Goal: Navigation & Orientation: Find specific page/section

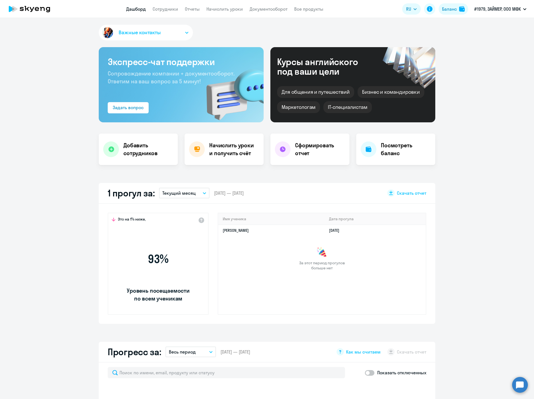
select select "30"
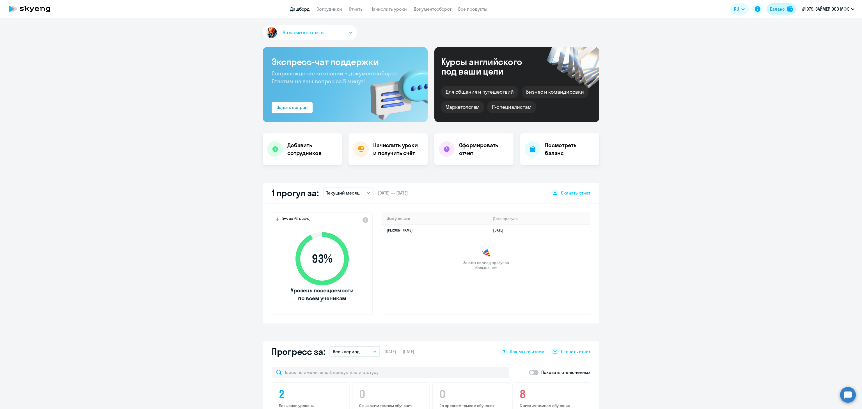
click at [534, 8] on div "Баланс" at bounding box center [777, 9] width 15 height 7
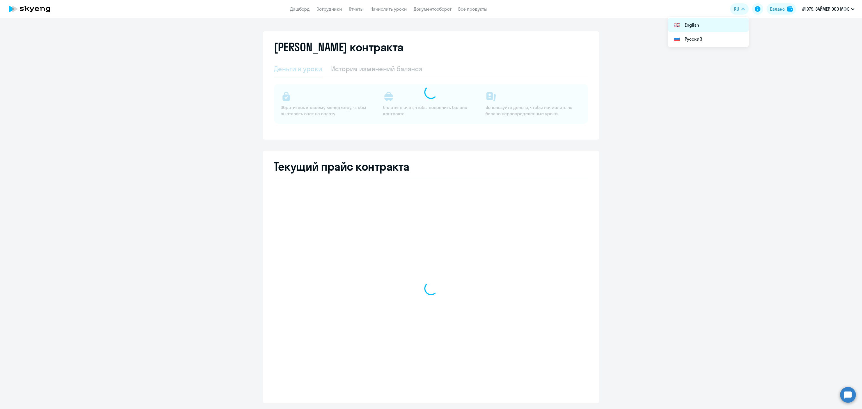
select select "english_adult_not_native_speaker"
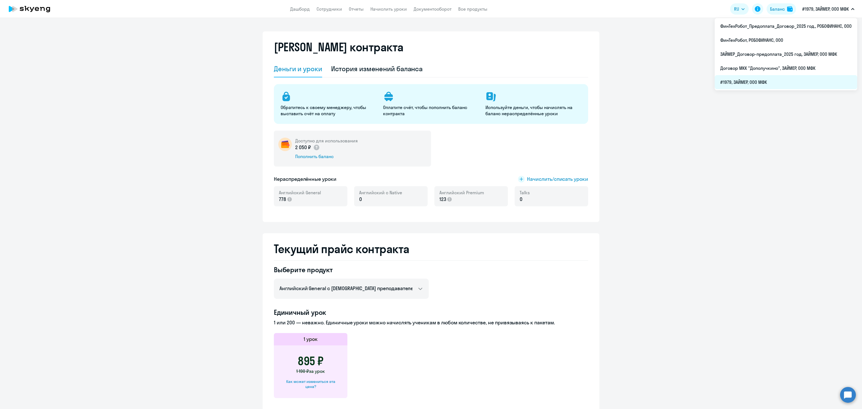
click at [534, 82] on li "#1979, ЗАЙМЕР, ООО МФК" at bounding box center [786, 82] width 143 height 14
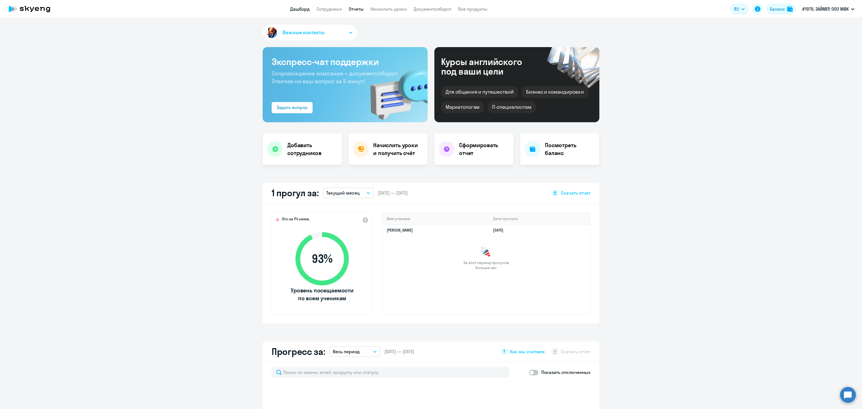
select select "30"
click at [356, 10] on link "Отчеты" at bounding box center [356, 9] width 15 height 6
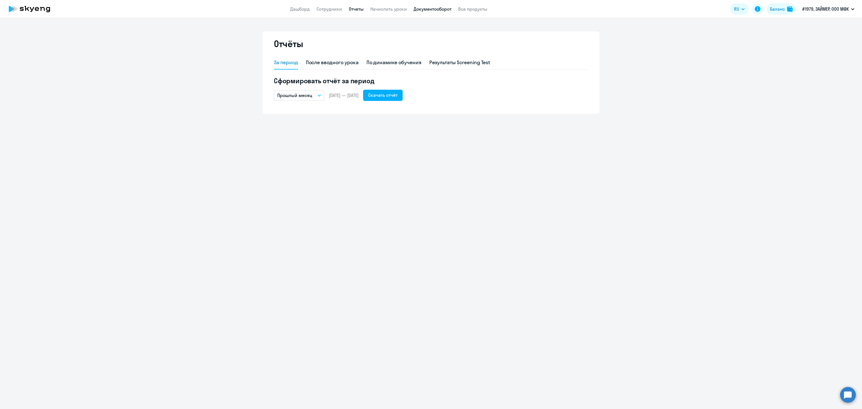
click at [434, 8] on link "Документооборот" at bounding box center [433, 9] width 38 height 6
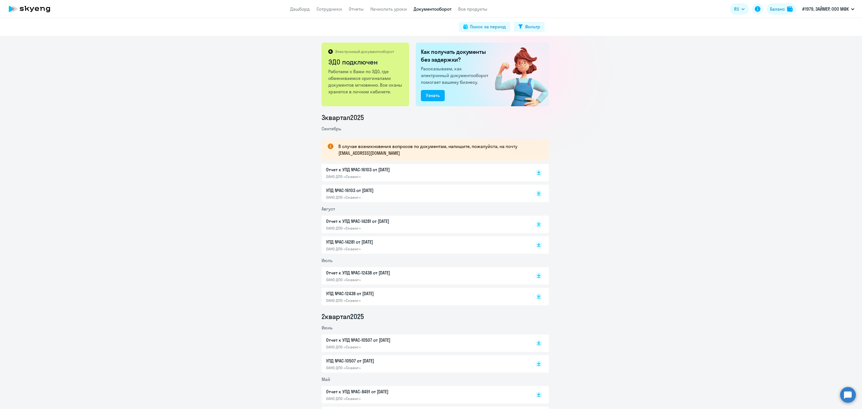
click at [352, 170] on p "Отчет к УПД №AC-16103 от [DATE]" at bounding box center [385, 169] width 118 height 7
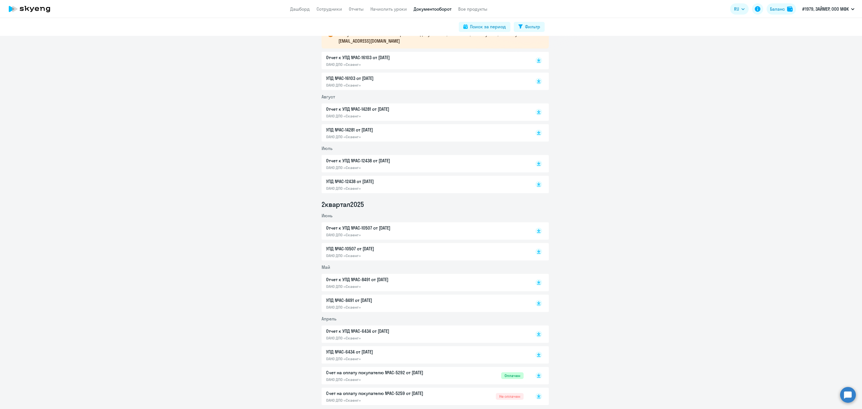
scroll to position [168, 0]
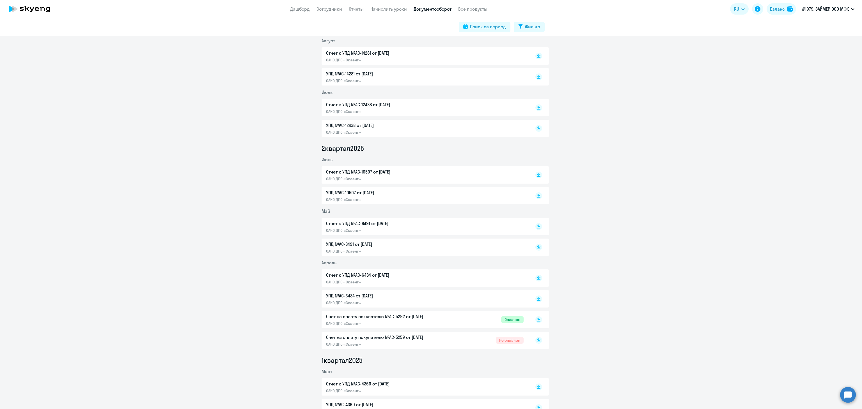
click at [360, 317] on p "Счет на оплату покупателю №AC-5292 от [DATE]" at bounding box center [385, 316] width 118 height 7
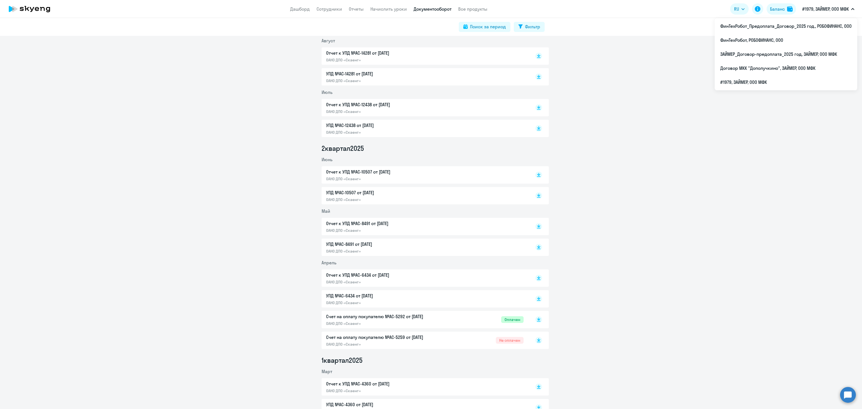
click at [534, 10] on p "#1979, ЗАЙМЕР, ООО МФК" at bounding box center [825, 9] width 47 height 7
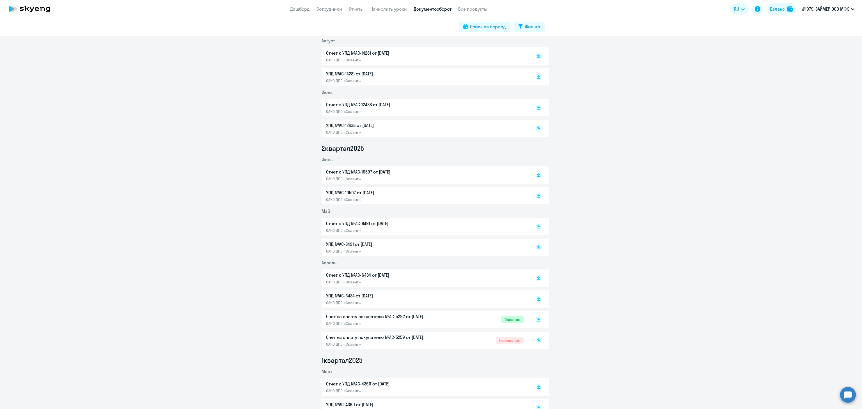
click at [534, 11] on p "#1979, ЗАЙМЕР, ООО МФК" at bounding box center [825, 9] width 47 height 7
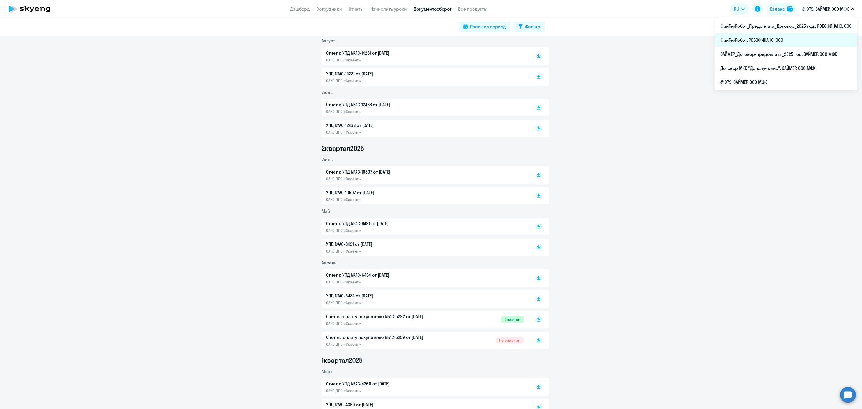
click at [534, 38] on li "ФинТехРобот, РОБОФИНАНС, ООО" at bounding box center [786, 40] width 143 height 14
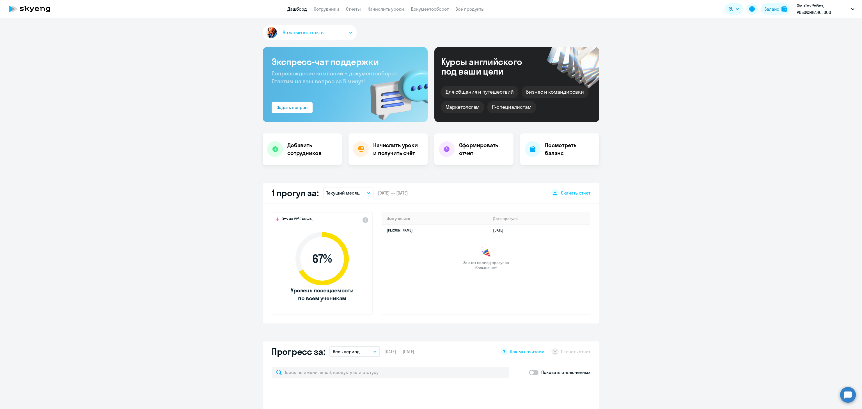
select select "30"
click at [534, 6] on div "Баланс" at bounding box center [772, 9] width 15 height 7
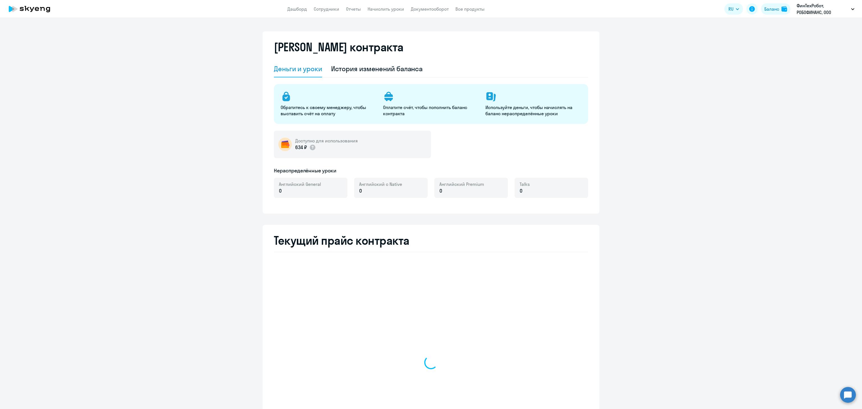
select select "english_adult_not_native_speaker"
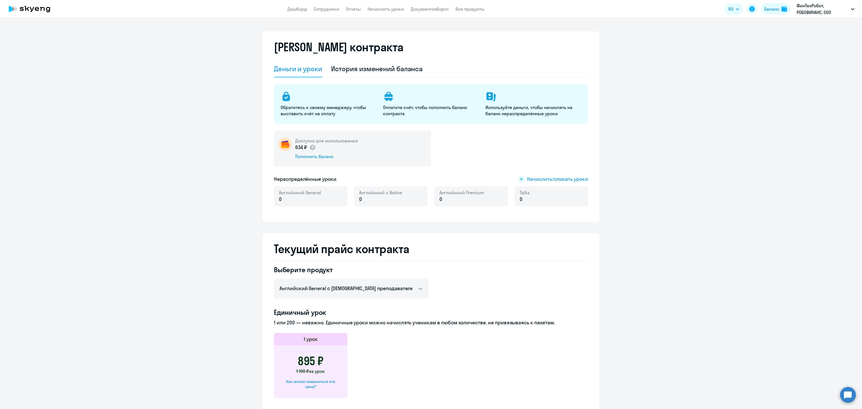
click at [436, 13] on app-header "Дашборд Сотрудники Отчеты Начислить уроки Документооборот Все продукты Дашборд …" at bounding box center [431, 9] width 862 height 18
click at [434, 9] on link "Документооборот" at bounding box center [430, 9] width 38 height 6
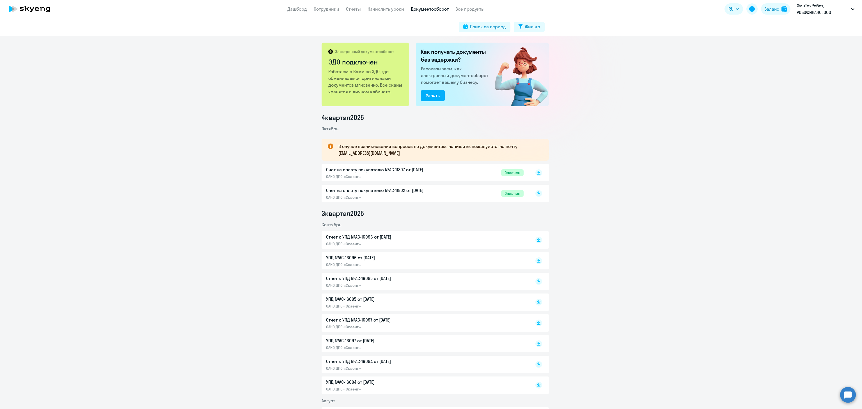
click at [386, 176] on p "ОАНО ДПО «Скаенг»" at bounding box center [385, 176] width 118 height 5
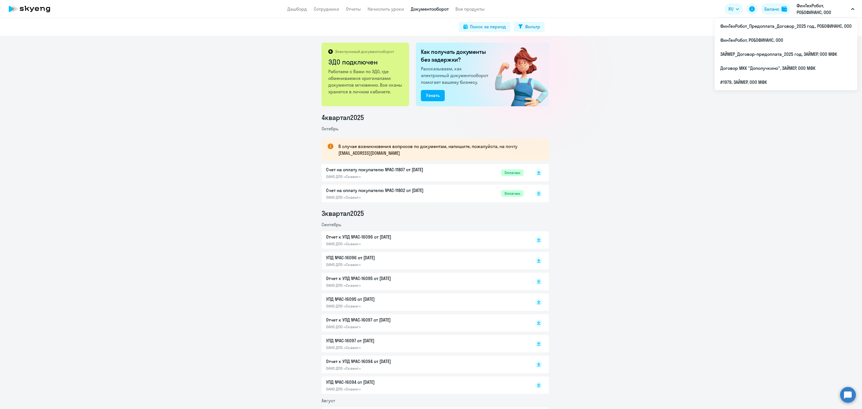
click at [534, 10] on p "ФинТехРобот, РОБОФИНАНС, ООО" at bounding box center [823, 8] width 52 height 13
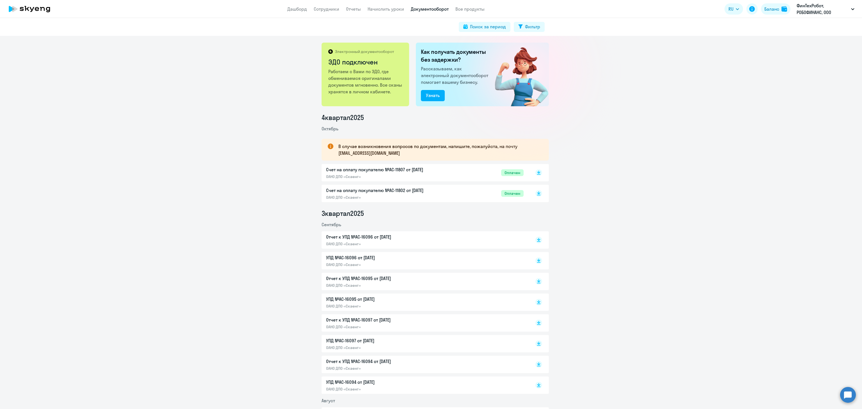
click at [534, 10] on p "ФинТехРобот, РОБОФИНАНС, ООО" at bounding box center [823, 8] width 52 height 13
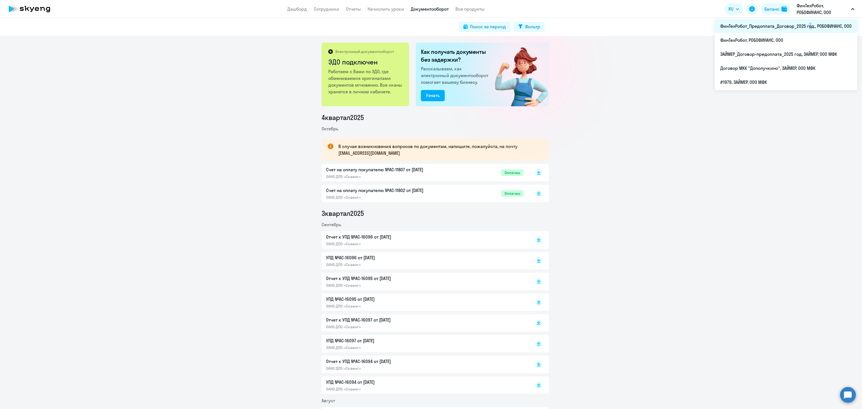
click at [534, 27] on li "ФинТехРобот_Предоплата_Договор_2025 год., РОБОФИНАНС, ООО" at bounding box center [786, 26] width 143 height 14
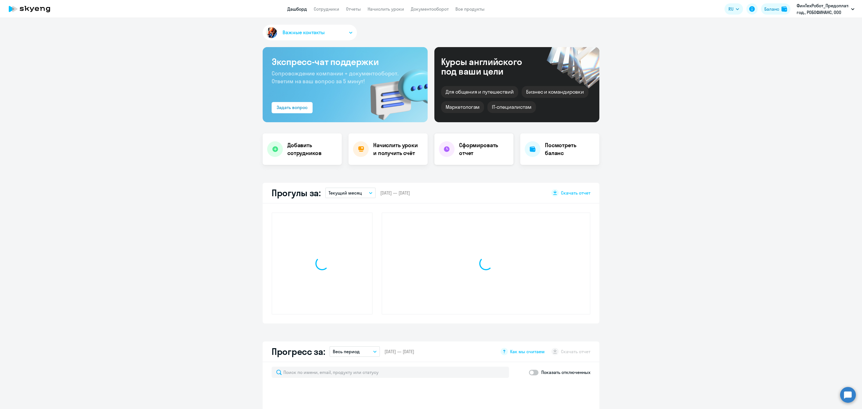
select select "30"
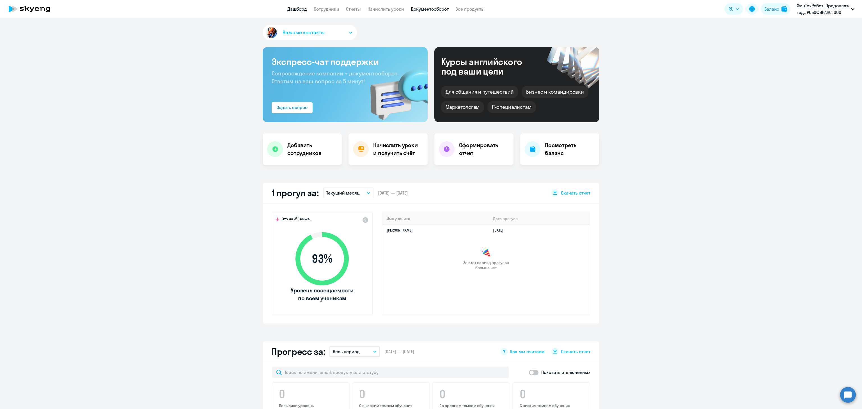
click at [440, 8] on link "Документооборот" at bounding box center [430, 9] width 38 height 6
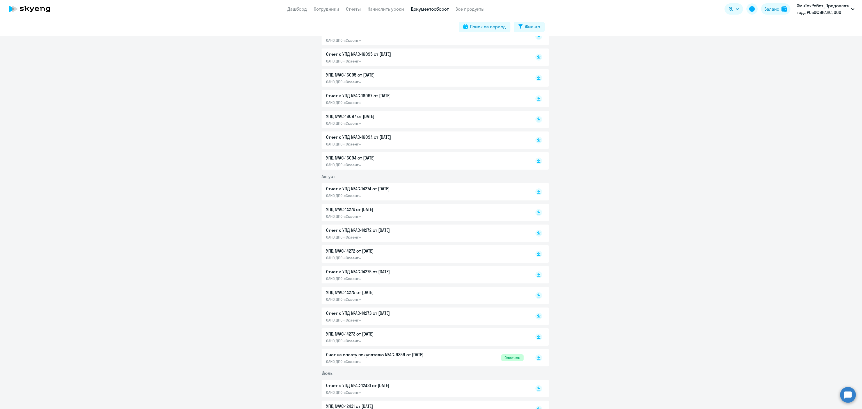
scroll to position [281, 0]
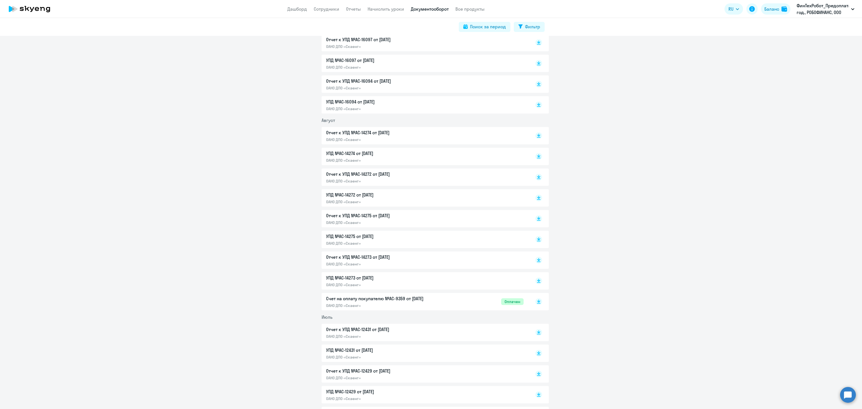
click at [372, 300] on p "Счет на оплату покупателю №AC-9359 от [DATE]" at bounding box center [385, 299] width 118 height 7
